Goal: Register for event/course

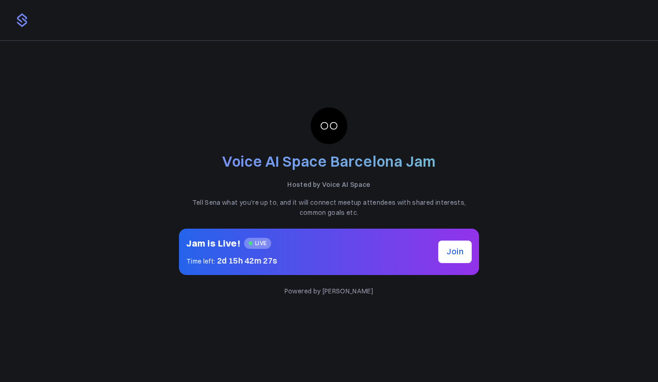
drag, startPoint x: 330, startPoint y: 167, endPoint x: 403, endPoint y: 169, distance: 72.1
click at [402, 168] on h2 "Voice AI Space Barcelona Jam" at bounding box center [329, 161] width 300 height 21
drag, startPoint x: 374, startPoint y: 185, endPoint x: 291, endPoint y: 185, distance: 83.5
click at [291, 185] on p "Hosted by Voice AI Space" at bounding box center [329, 184] width 300 height 10
drag, startPoint x: 207, startPoint y: 205, endPoint x: 291, endPoint y: 206, distance: 84.5
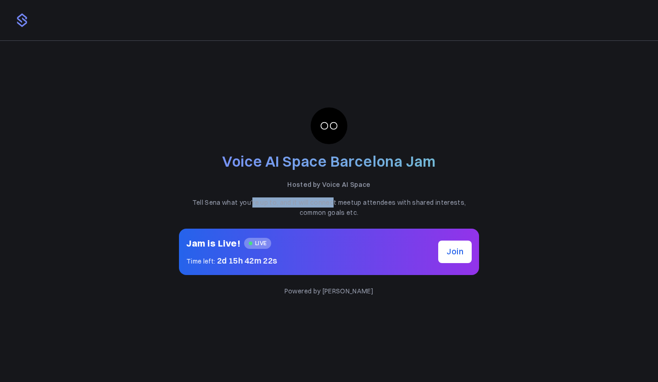
click at [291, 206] on p "Tell Sena what you're up to, and it will connect meetup attendees with shared i…" at bounding box center [329, 207] width 300 height 21
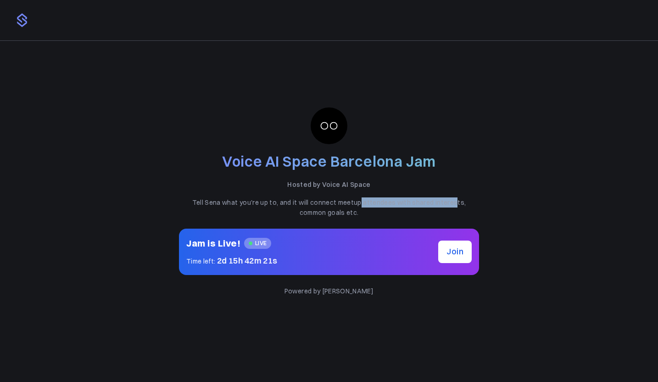
drag, startPoint x: 308, startPoint y: 204, endPoint x: 417, endPoint y: 204, distance: 108.3
click at [414, 204] on p "Tell Sena what you're up to, and it will connect meetup attendees with shared i…" at bounding box center [329, 207] width 300 height 21
click at [455, 258] on button "Join" at bounding box center [455, 252] width 34 height 22
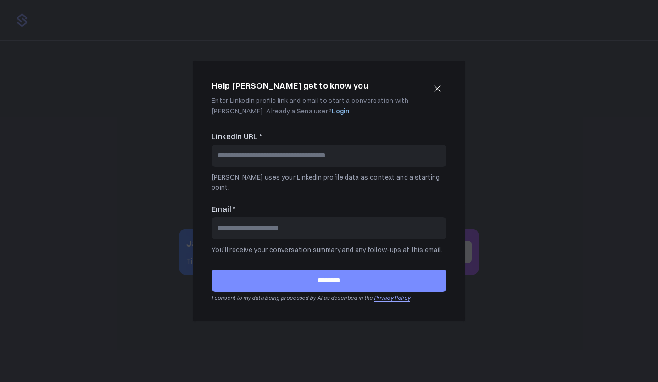
click at [289, 162] on input "LinkedIn URL *" at bounding box center [329, 156] width 235 height 22
click at [242, 222] on input "Email *" at bounding box center [329, 228] width 235 height 22
paste input "**********"
type input "**********"
click at [250, 167] on input "LinkedIn URL *" at bounding box center [329, 156] width 235 height 22
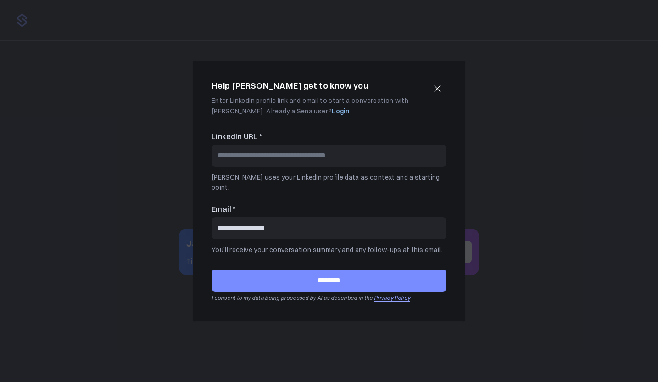
paste input "**********"
type input "**********"
click at [334, 276] on input "********" at bounding box center [329, 280] width 235 height 22
type input "**********"
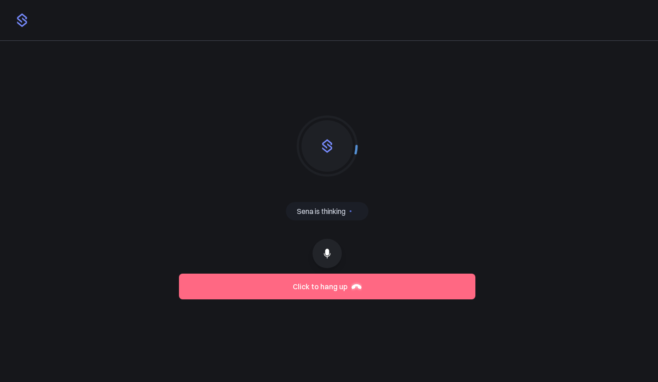
click at [329, 259] on button at bounding box center [327, 253] width 29 height 29
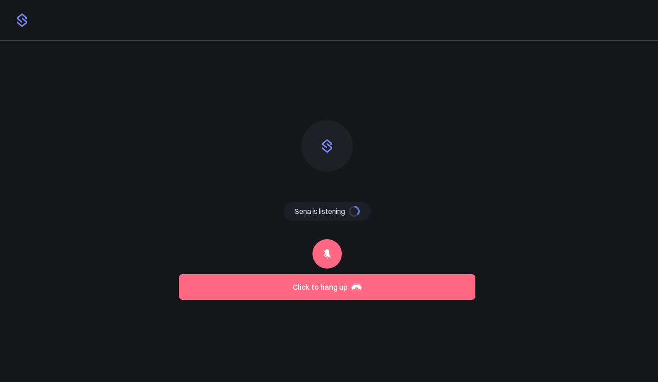
click at [329, 259] on icon at bounding box center [327, 253] width 11 height 11
click at [332, 253] on icon at bounding box center [327, 253] width 11 height 11
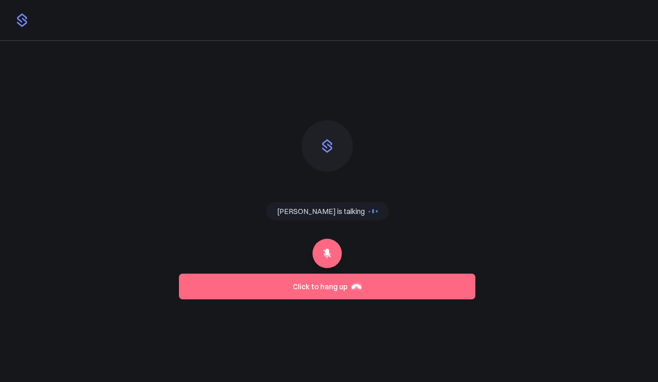
click at [452, 146] on div "Sena is thinking Sena is talking Sena is listening Call has ended" at bounding box center [327, 202] width 297 height 195
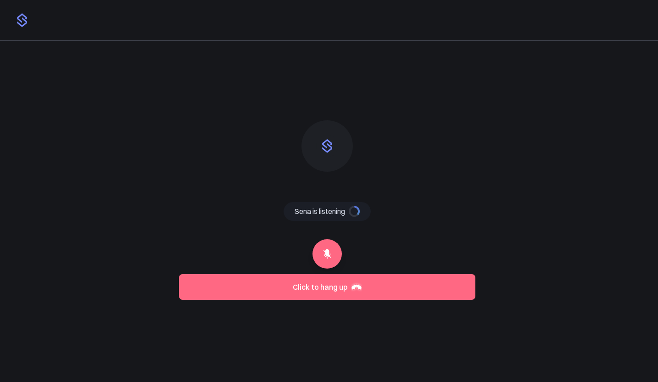
click at [326, 253] on line at bounding box center [327, 253] width 7 height 7
click at [330, 253] on icon at bounding box center [327, 253] width 11 height 11
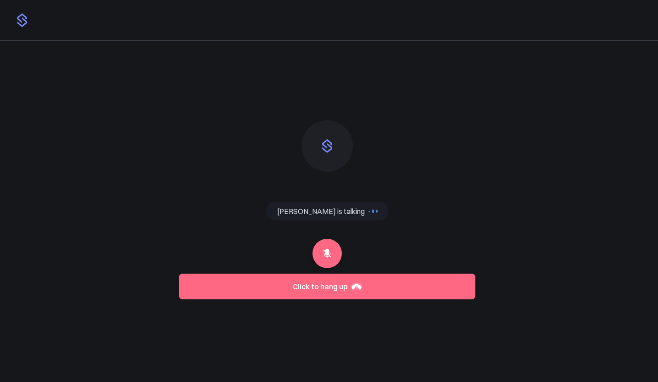
click at [330, 253] on icon at bounding box center [327, 253] width 11 height 11
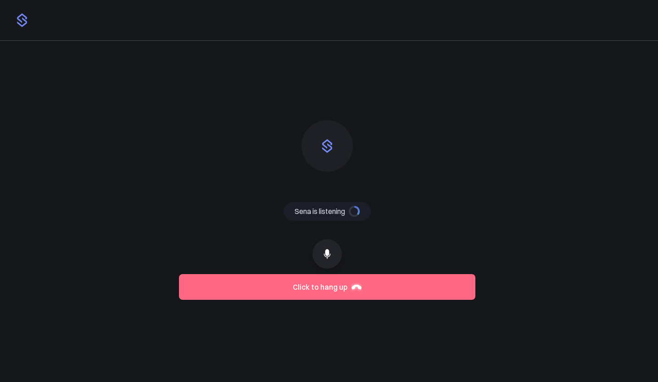
click at [330, 258] on icon at bounding box center [327, 253] width 11 height 11
click at [330, 257] on icon at bounding box center [327, 253] width 11 height 11
click at [332, 257] on icon at bounding box center [327, 253] width 11 height 11
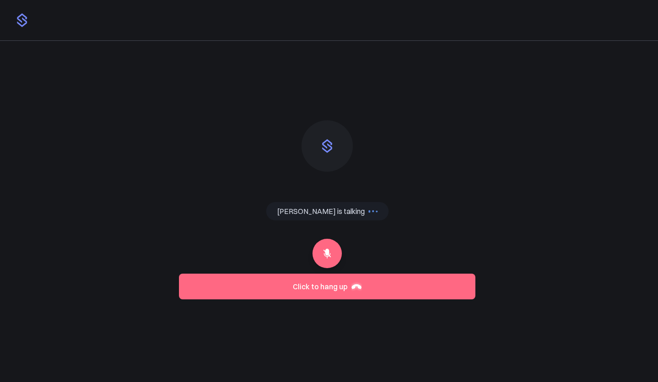
click at [333, 252] on button at bounding box center [327, 253] width 29 height 29
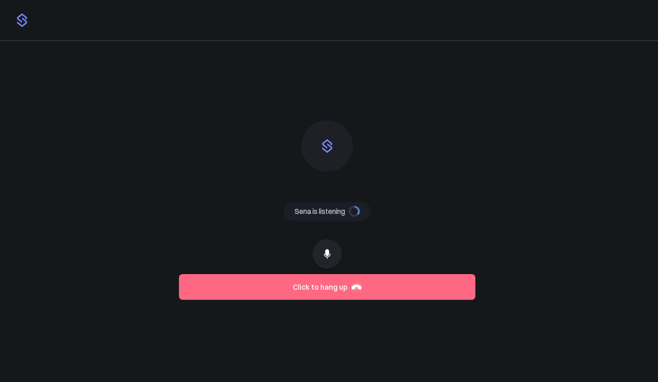
click at [333, 252] on button at bounding box center [327, 253] width 29 height 29
click at [327, 257] on icon at bounding box center [327, 254] width 7 height 10
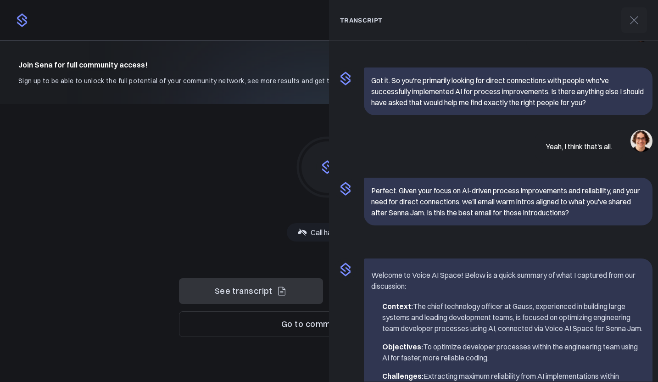
scroll to position [743, 0]
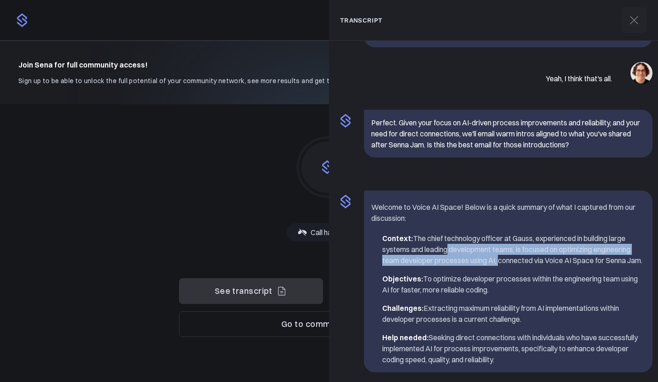
drag, startPoint x: 445, startPoint y: 240, endPoint x: 499, endPoint y: 252, distance: 55.0
click at [499, 252] on li "Context: The chief technology officer at Gauss, experienced in building large s…" at bounding box center [513, 249] width 263 height 33
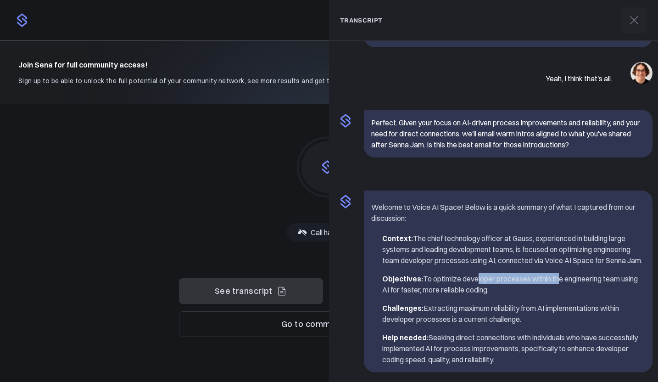
drag, startPoint x: 474, startPoint y: 279, endPoint x: 567, endPoint y: 279, distance: 93.2
click at [565, 279] on li "Objectives: To optimize developer processes within the engineering team using A…" at bounding box center [513, 284] width 263 height 22
drag, startPoint x: 598, startPoint y: 279, endPoint x: 478, endPoint y: 279, distance: 120.3
click at [485, 279] on li "Objectives: To optimize developer processes within the engineering team using A…" at bounding box center [513, 284] width 263 height 22
drag, startPoint x: 438, startPoint y: 290, endPoint x: 480, endPoint y: 290, distance: 41.3
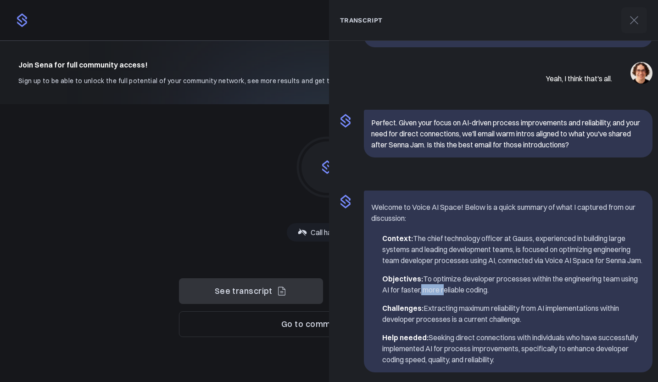
click at [479, 290] on li "Objectives: To optimize developer processes within the engineering team using A…" at bounding box center [513, 284] width 263 height 22
drag, startPoint x: 403, startPoint y: 307, endPoint x: 495, endPoint y: 301, distance: 92.5
click at [495, 301] on ul "Context: The chief technology officer at Gauss, experienced in building large s…" at bounding box center [508, 299] width 274 height 132
drag, startPoint x: 511, startPoint y: 313, endPoint x: 593, endPoint y: 308, distance: 82.7
click at [593, 308] on li "Challenges: Extracting maximum reliability from AI implementations within devel…" at bounding box center [513, 313] width 263 height 22
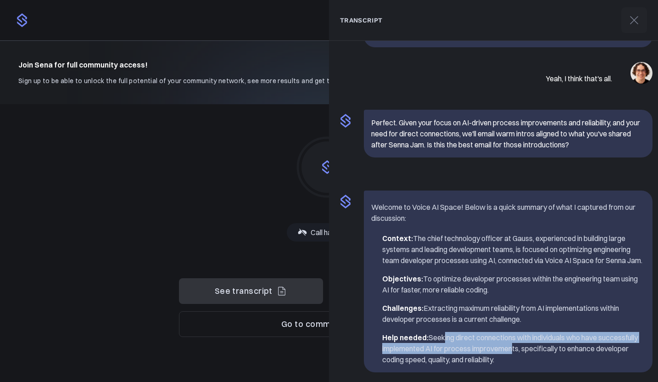
drag, startPoint x: 440, startPoint y: 340, endPoint x: 561, endPoint y: 345, distance: 121.3
click at [561, 345] on li "Help needed: Seeking direct connections with individuals who have successfully …" at bounding box center [513, 348] width 263 height 33
click at [632, 23] on icon at bounding box center [634, 20] width 15 height 15
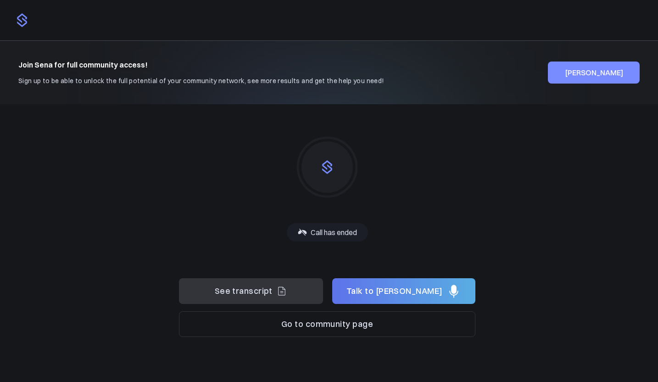
click at [260, 330] on button "Go to community page" at bounding box center [327, 324] width 297 height 26
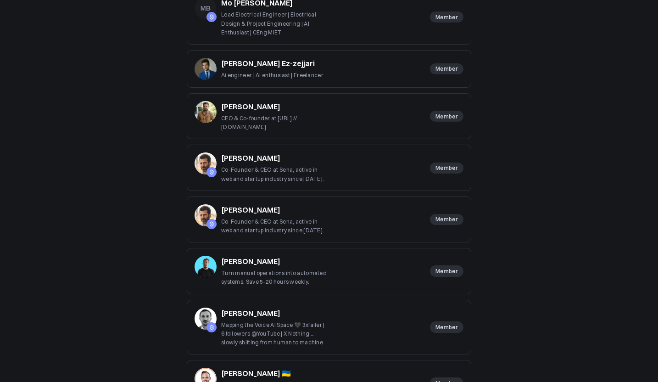
scroll to position [350, 0]
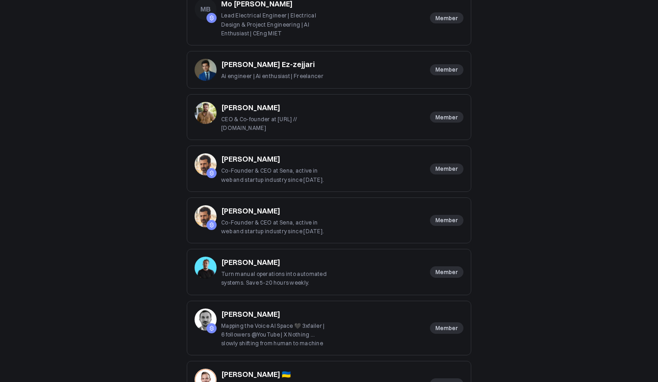
click at [242, 208] on p "Cédric Giorgi" at bounding box center [250, 210] width 59 height 11
